Goal: Information Seeking & Learning: Check status

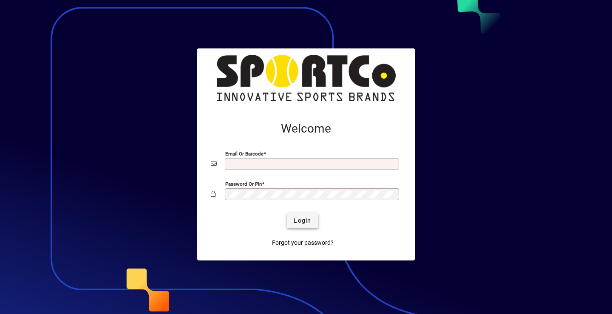
type input "**********"
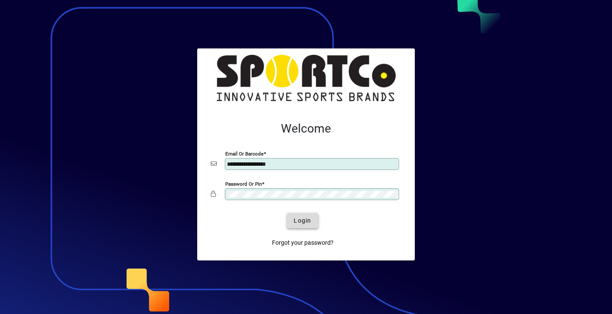
click at [305, 222] on span "Login" at bounding box center [302, 220] width 17 height 9
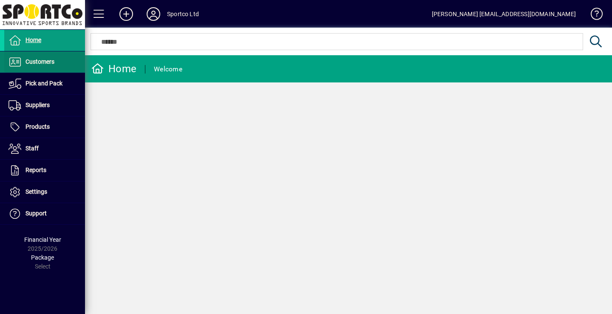
click at [42, 61] on span "Customers" at bounding box center [39, 61] width 29 height 7
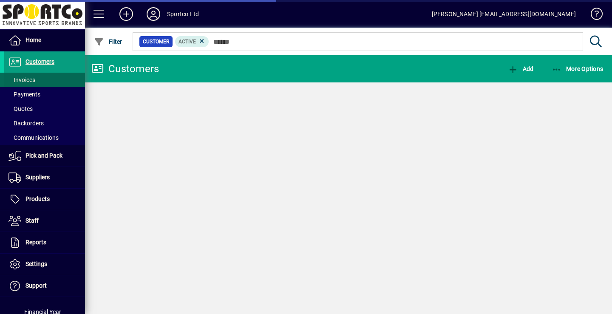
click at [24, 78] on span "Invoices" at bounding box center [21, 79] width 27 height 7
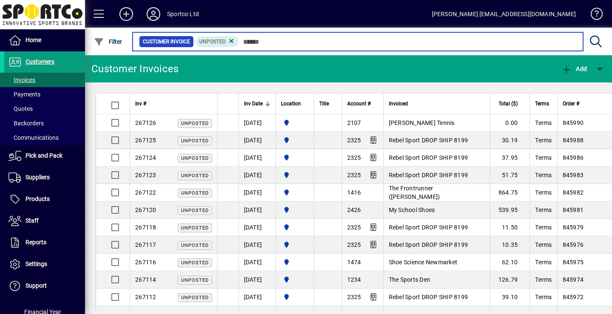
click at [267, 39] on input "text" at bounding box center [407, 42] width 337 height 12
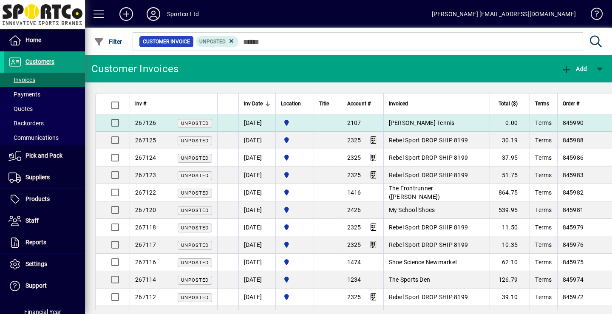
click at [424, 120] on span "Paul Bell Tennis" at bounding box center [422, 122] width 66 height 7
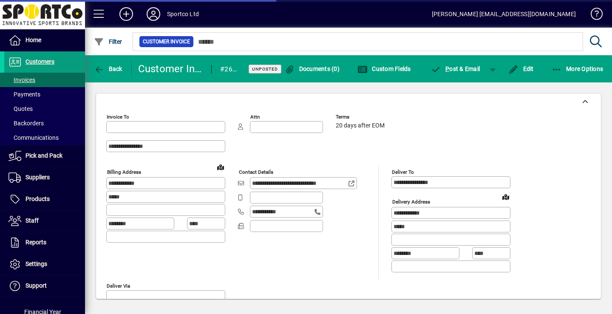
type input "**********"
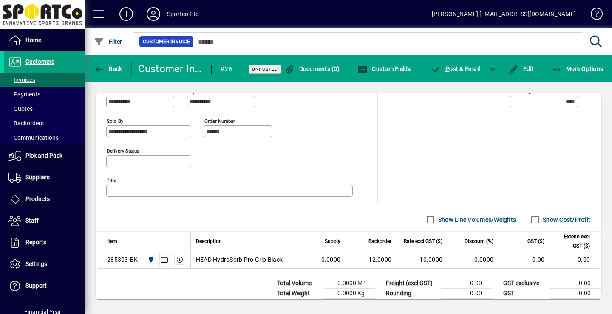
scroll to position [382, 0]
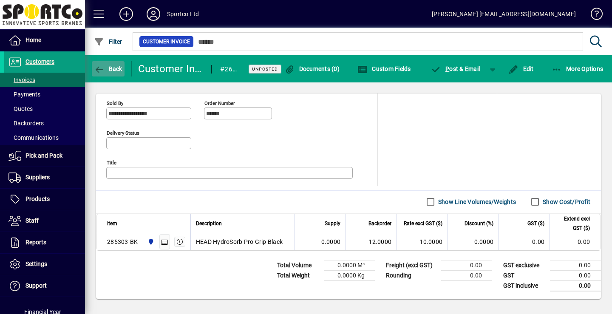
click at [97, 72] on icon "button" at bounding box center [99, 69] width 11 height 8
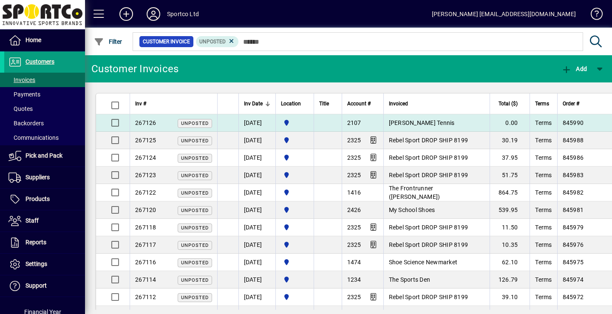
click at [413, 119] on td "Paul Bell Tennis" at bounding box center [436, 122] width 106 height 17
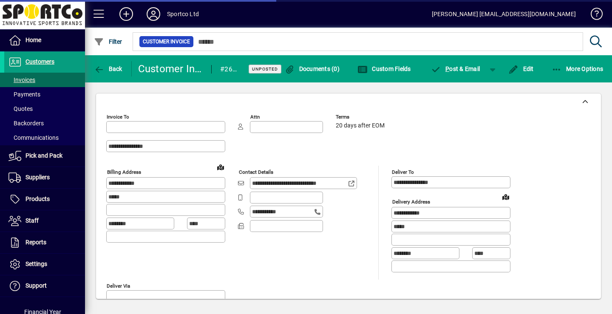
type input "**********"
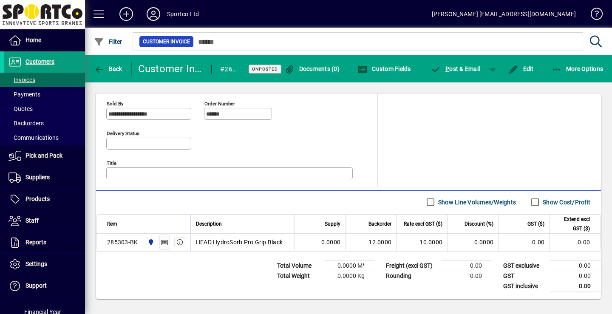
scroll to position [382, 0]
click at [180, 241] on icon "button" at bounding box center [180, 242] width 8 height 6
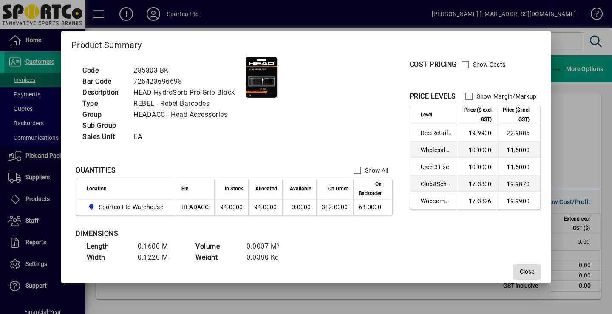
click at [528, 274] on span "Close" at bounding box center [527, 271] width 14 height 9
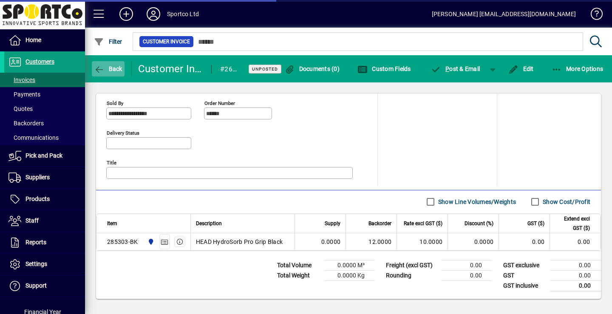
click at [108, 74] on span "button" at bounding box center [108, 69] width 33 height 20
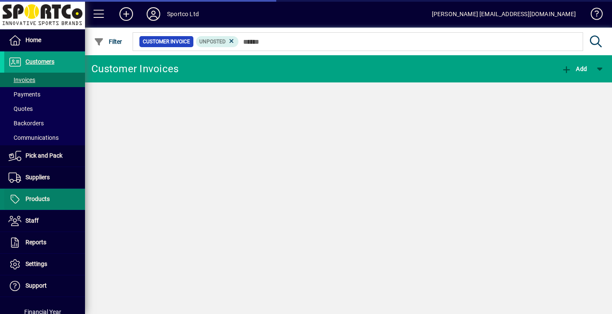
click at [42, 195] on span "Products" at bounding box center [37, 198] width 24 height 7
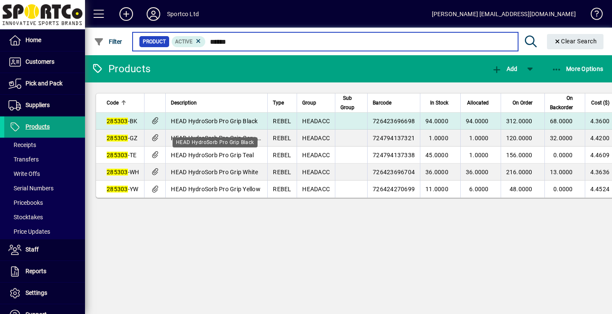
type input "******"
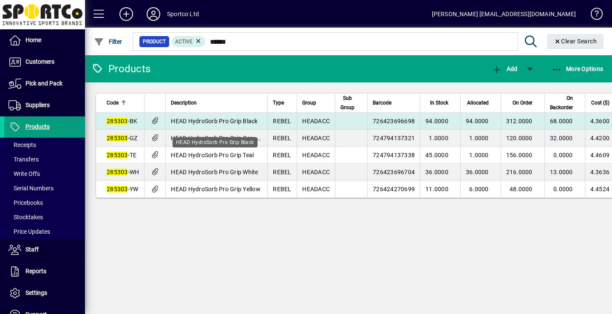
click at [208, 124] on span "HEAD HydroSorb Pro Grip Black" at bounding box center [214, 121] width 87 height 7
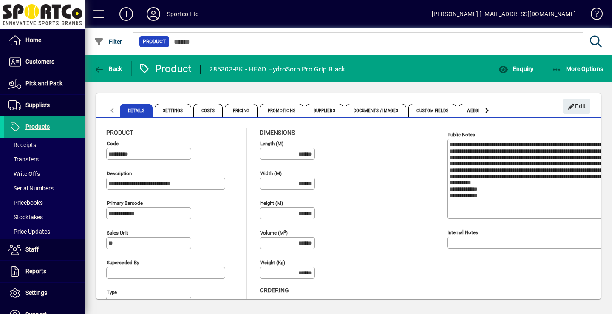
type input "**********"
click at [521, 71] on span "Enquiry" at bounding box center [515, 68] width 35 height 7
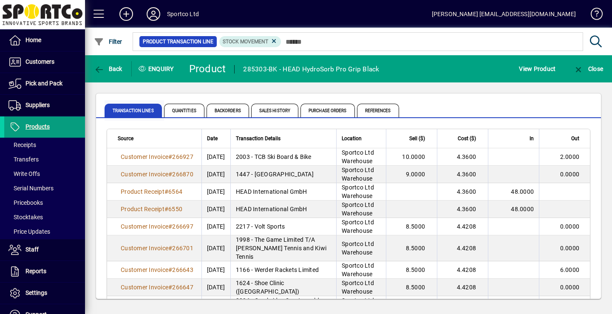
click at [131, 111] on span "Transaction Lines" at bounding box center [133, 111] width 57 height 14
click at [188, 111] on span "Quantities" at bounding box center [184, 111] width 40 height 14
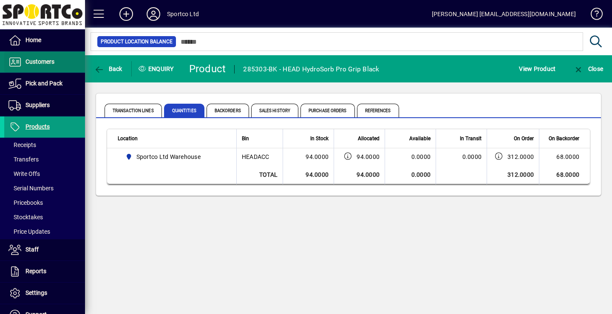
click at [42, 59] on span "Customers" at bounding box center [39, 61] width 29 height 7
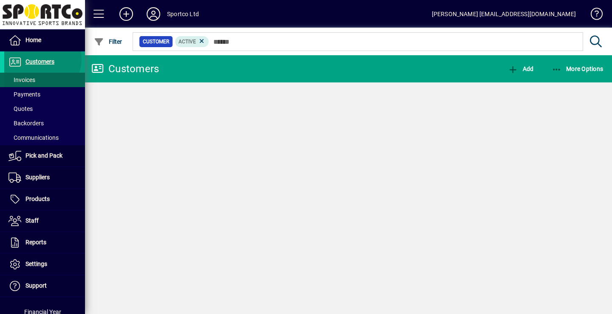
click at [29, 80] on span "Invoices" at bounding box center [21, 79] width 27 height 7
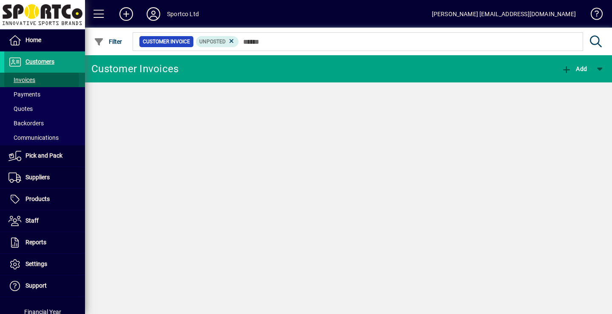
click at [29, 80] on span "Invoices" at bounding box center [21, 79] width 27 height 7
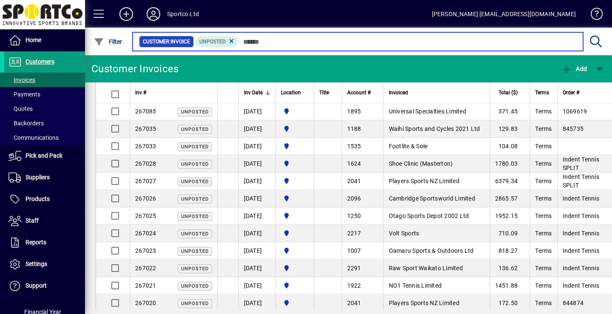
scroll to position [578, 0]
